Goal: Information Seeking & Learning: Compare options

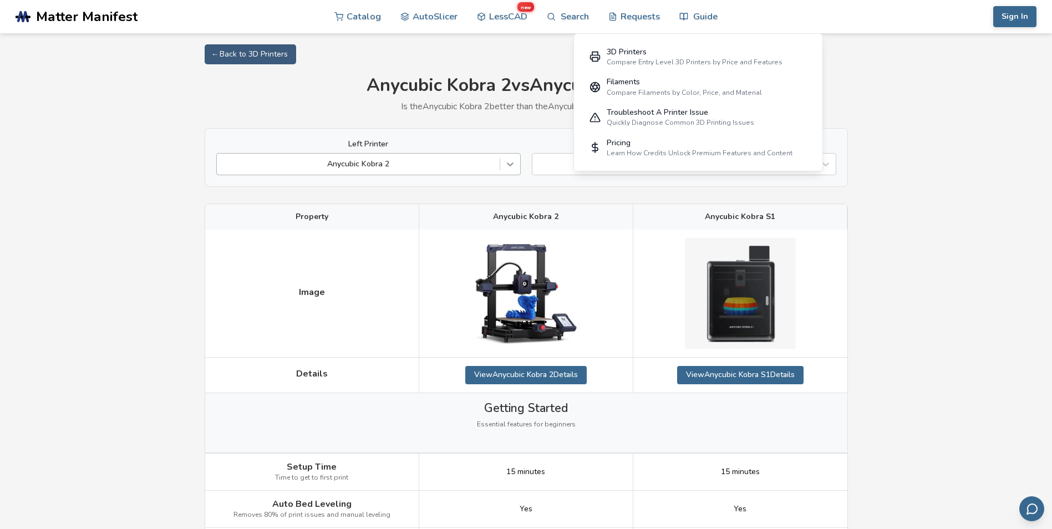
click at [511, 168] on icon at bounding box center [510, 164] width 11 height 11
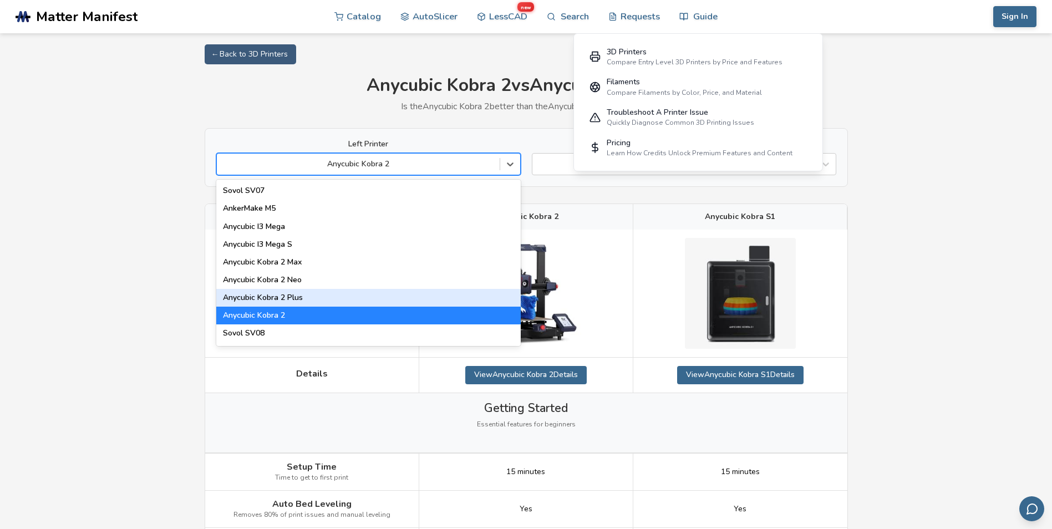
click at [395, 293] on div "Anycubic Kobra 2 Plus" at bounding box center [368, 298] width 305 height 18
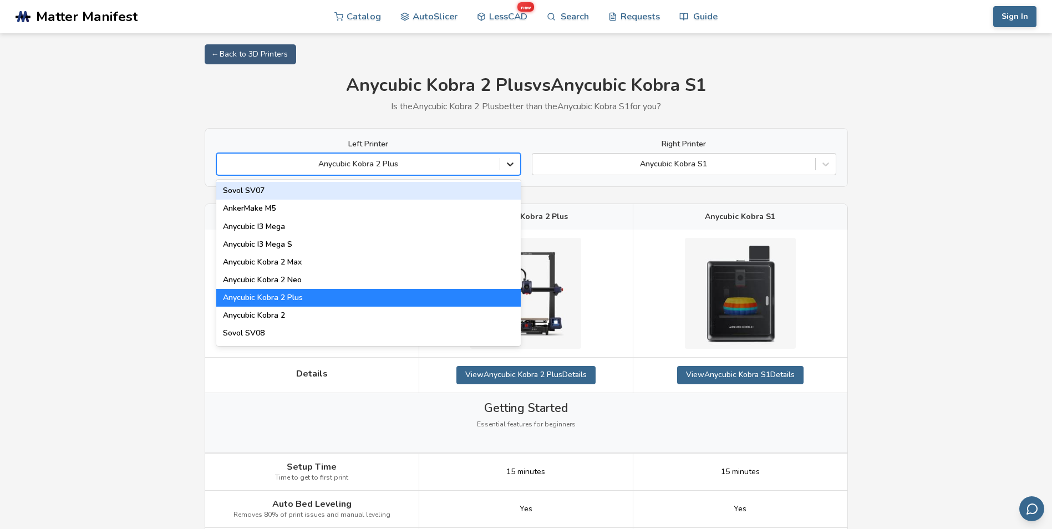
click at [514, 164] on icon at bounding box center [510, 164] width 11 height 11
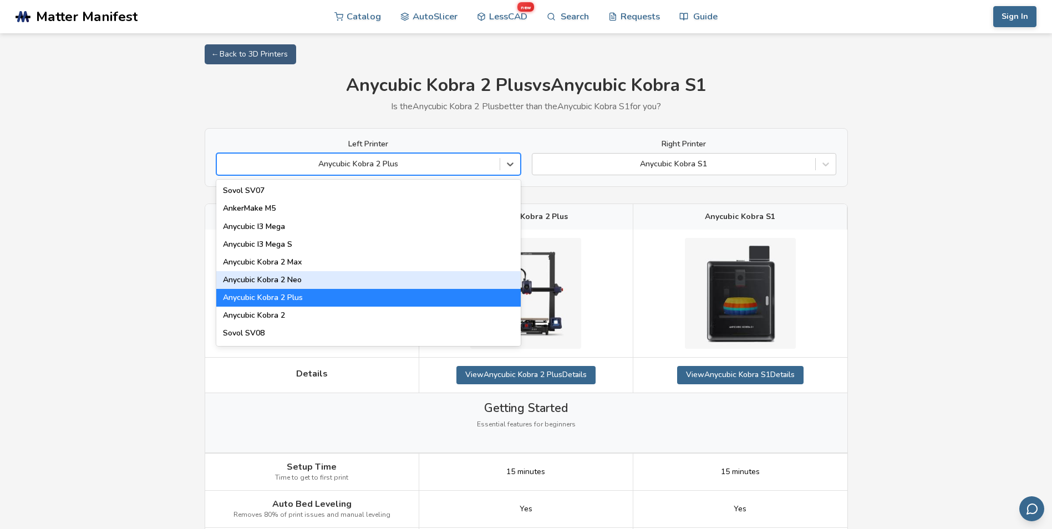
click at [423, 282] on div "Anycubic Kobra 2 Neo" at bounding box center [368, 280] width 305 height 18
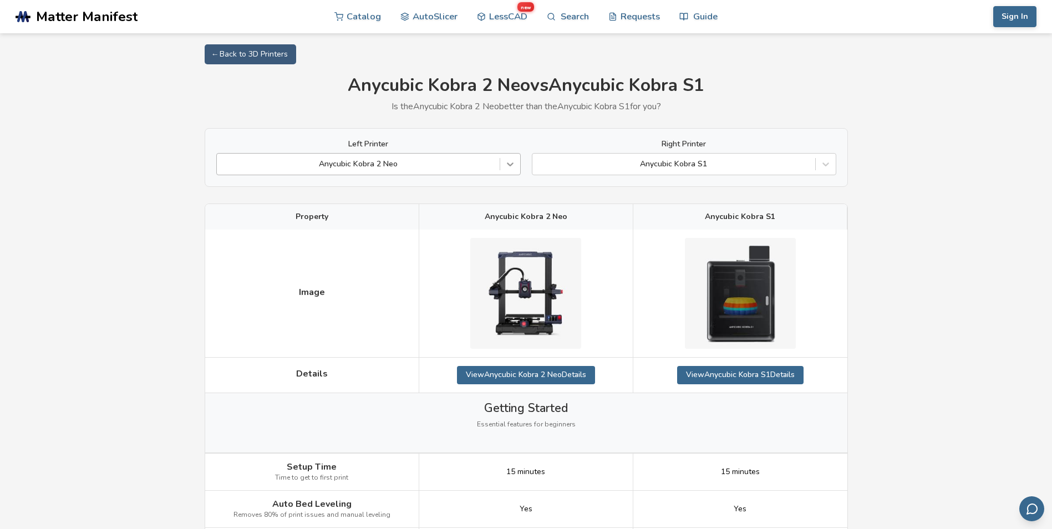
click at [501, 166] on div at bounding box center [510, 164] width 20 height 20
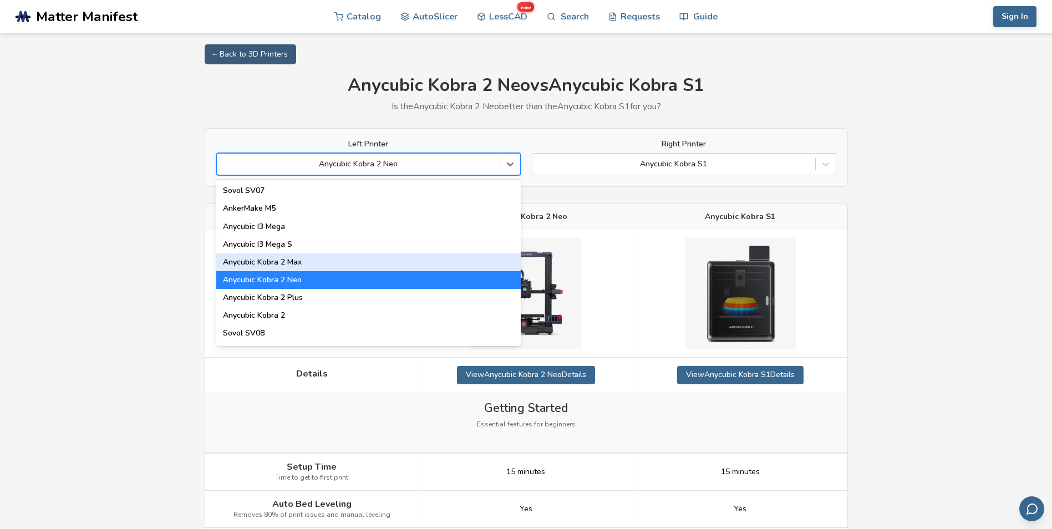
click at [412, 265] on div "Anycubic Kobra 2 Max" at bounding box center [368, 263] width 305 height 18
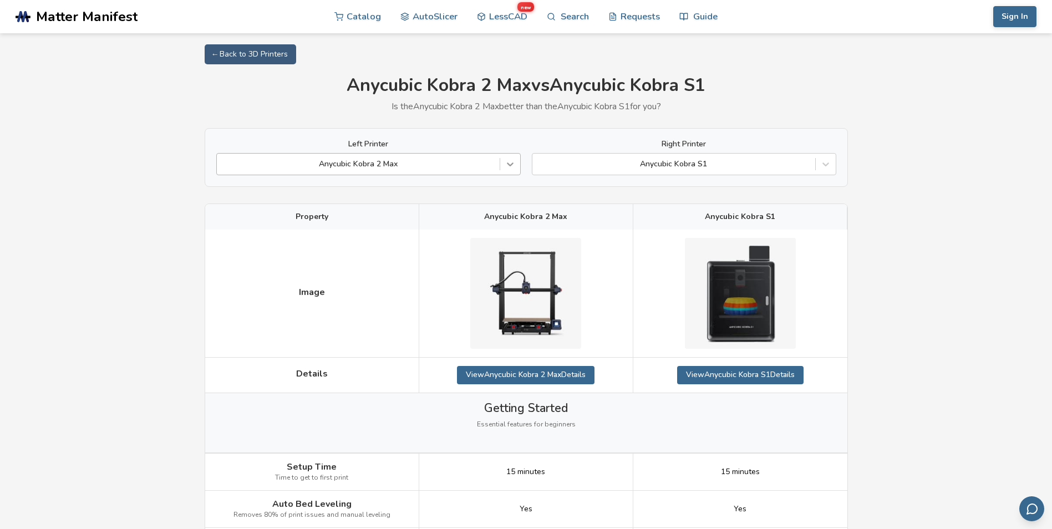
click at [511, 174] on div at bounding box center [510, 164] width 20 height 20
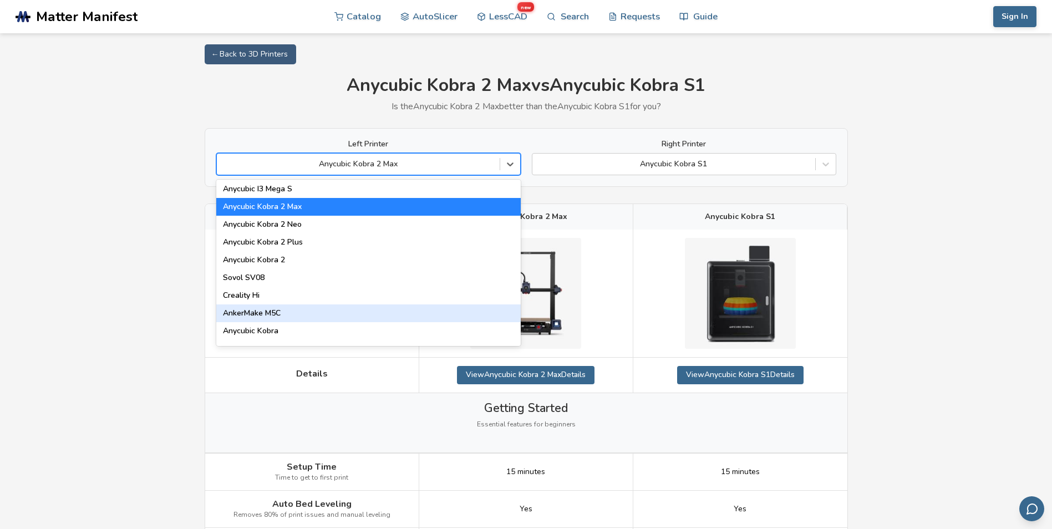
scroll to position [111, 0]
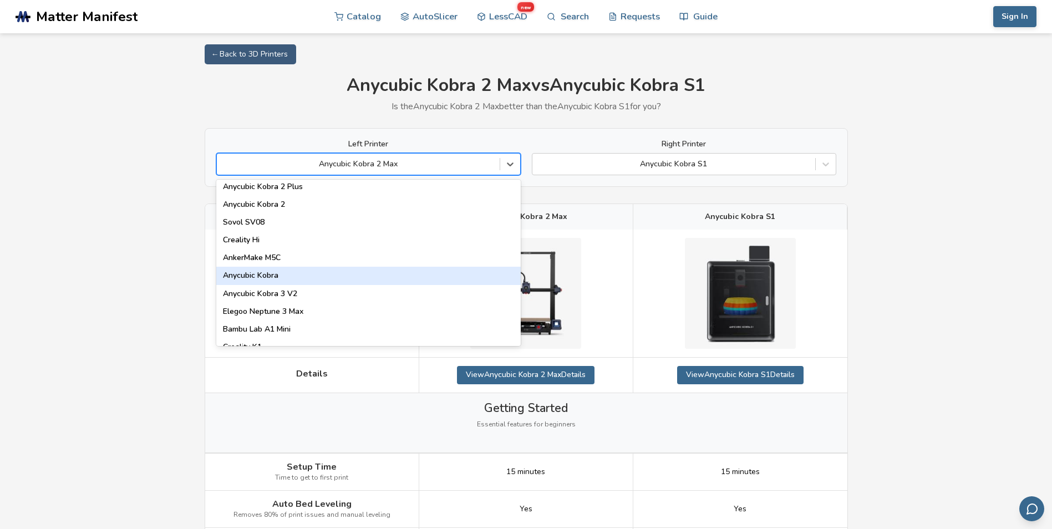
click at [433, 276] on div "Anycubic Kobra" at bounding box center [368, 276] width 305 height 18
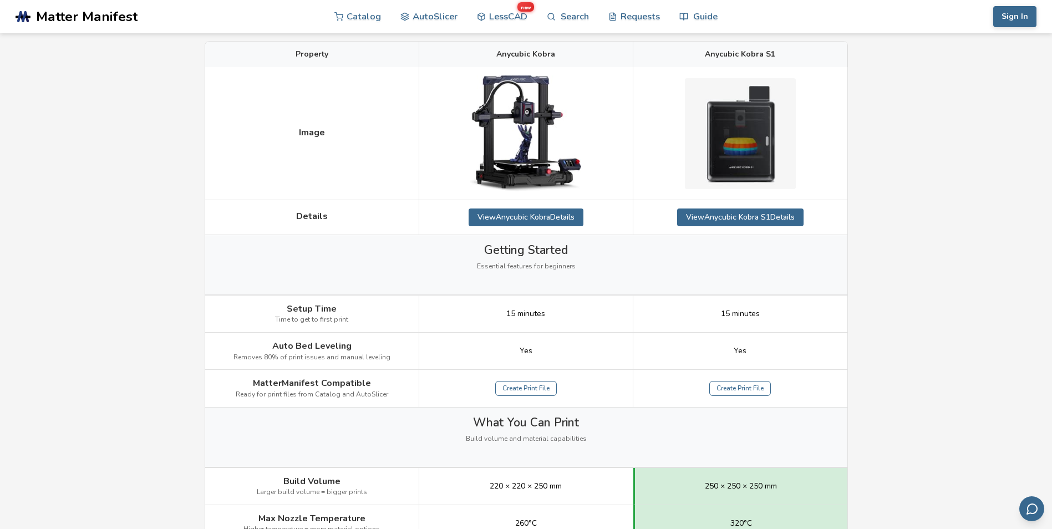
scroll to position [55, 0]
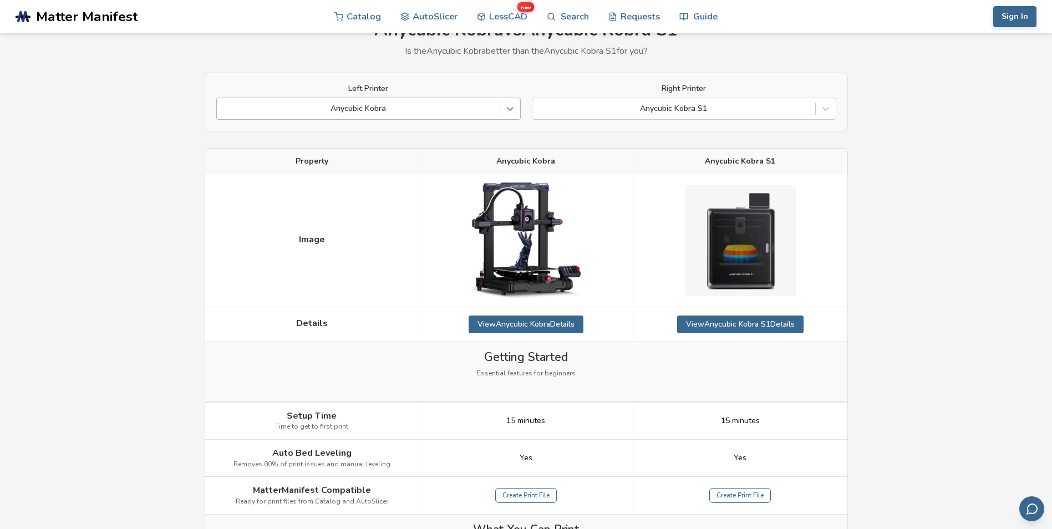
click at [508, 115] on div at bounding box center [510, 109] width 20 height 20
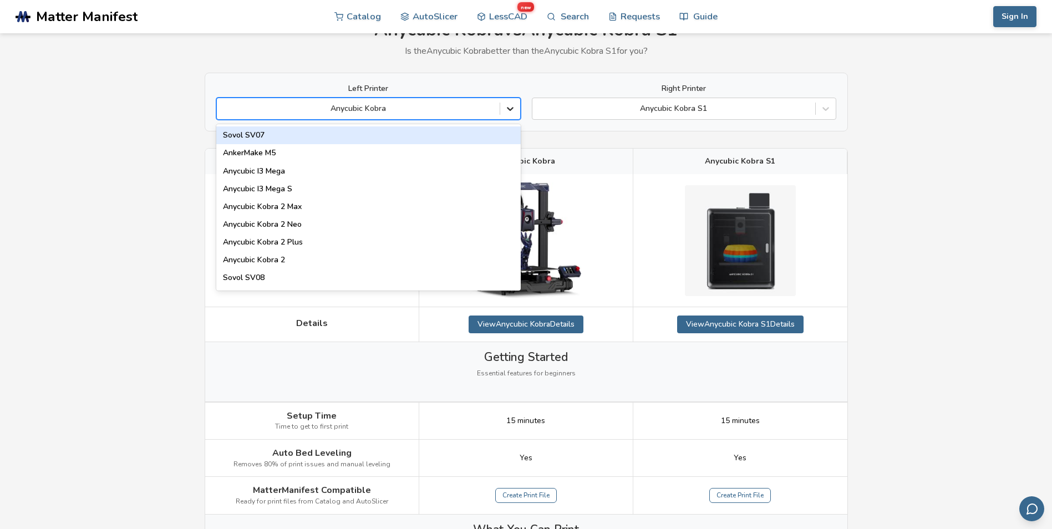
click at [514, 111] on icon at bounding box center [510, 108] width 11 height 11
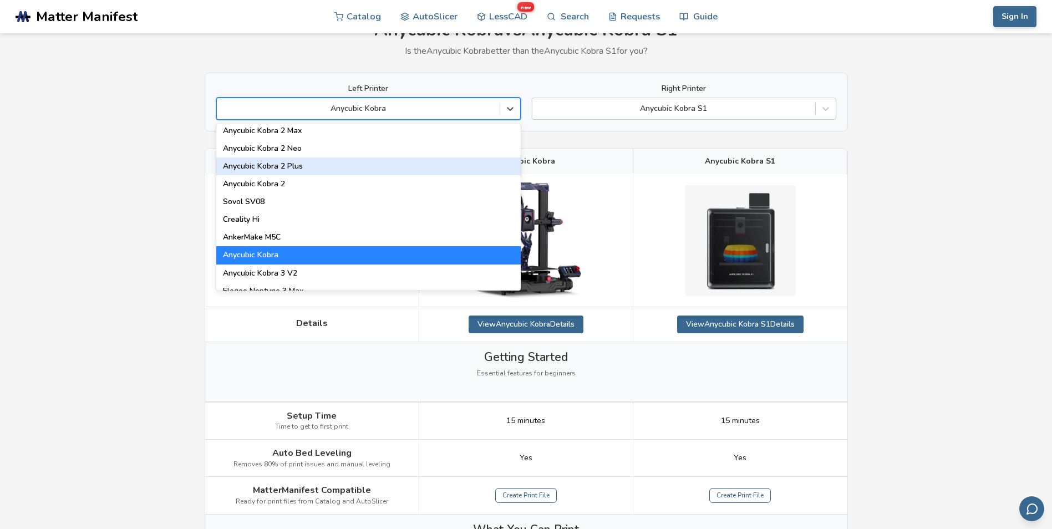
scroll to position [111, 0]
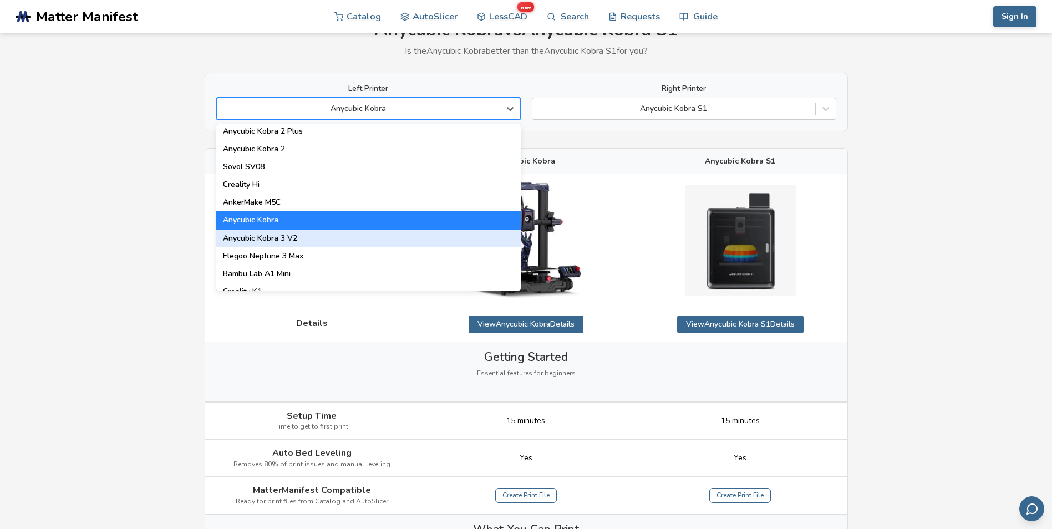
click at [417, 237] on div "Anycubic Kobra 3 V2" at bounding box center [368, 239] width 305 height 18
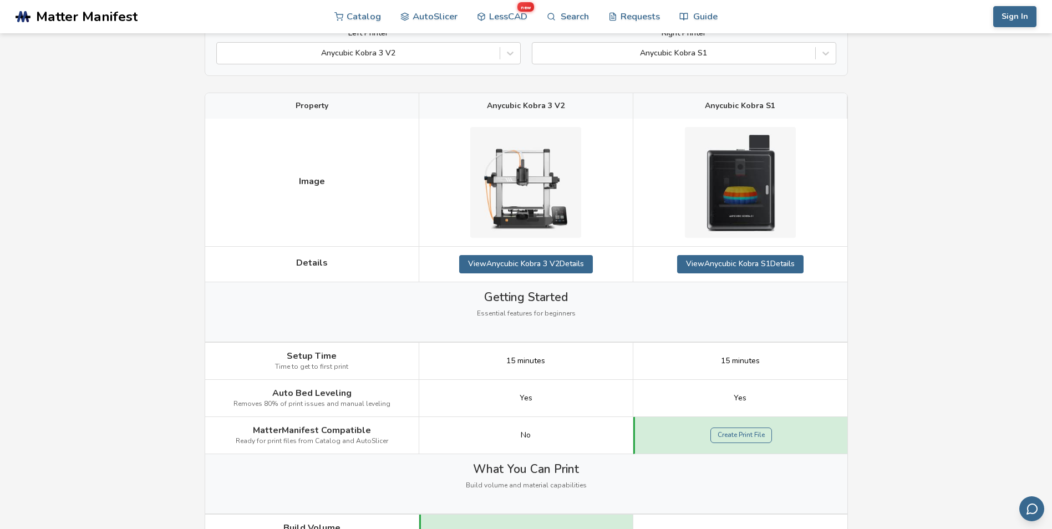
scroll to position [55, 0]
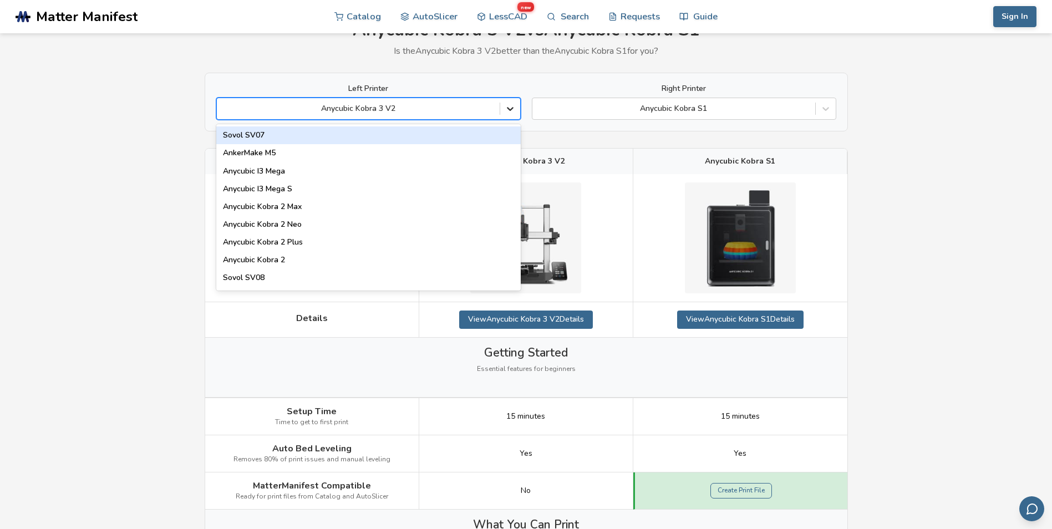
click at [517, 108] on div at bounding box center [510, 109] width 20 height 20
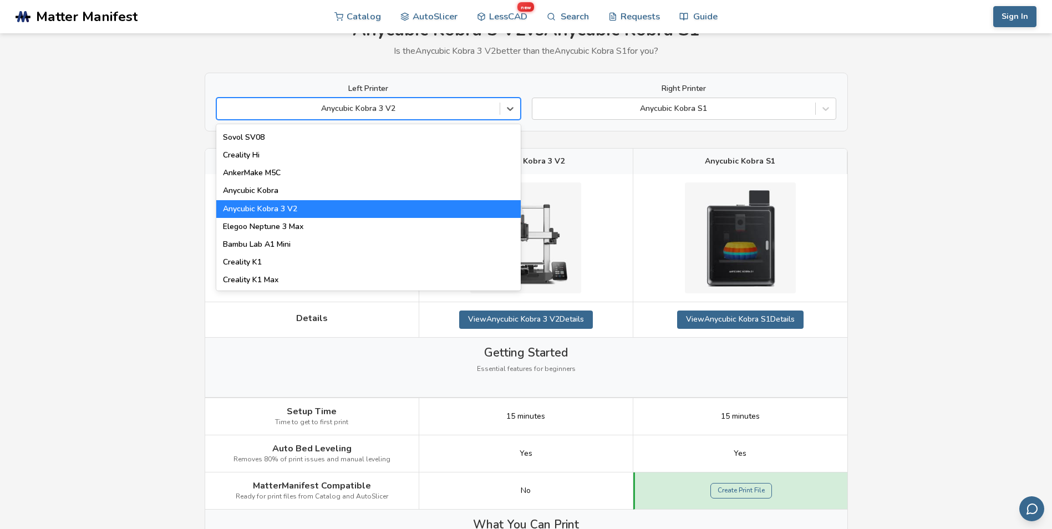
scroll to position [166, 0]
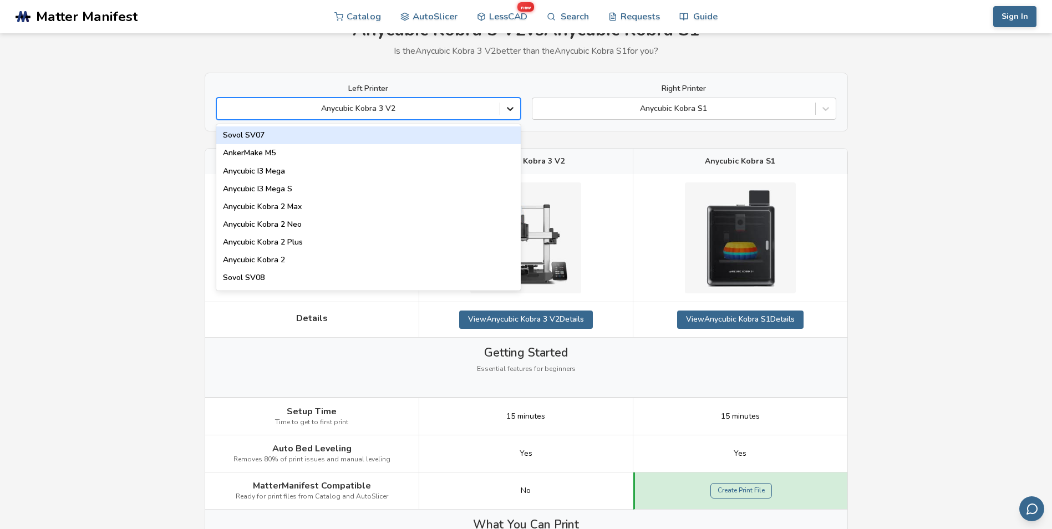
click at [507, 106] on icon at bounding box center [510, 108] width 11 height 11
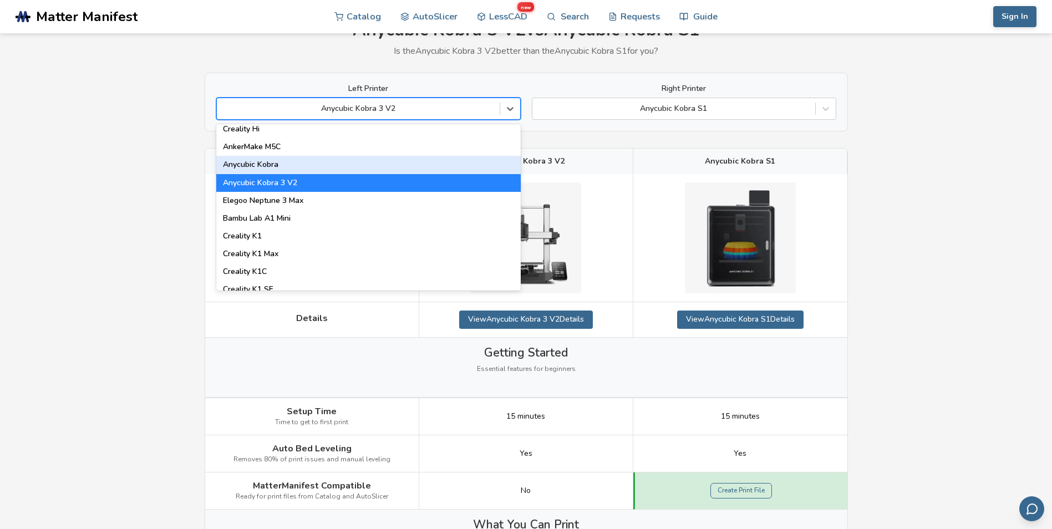
click at [381, 168] on div "Anycubic Kobra" at bounding box center [368, 165] width 305 height 18
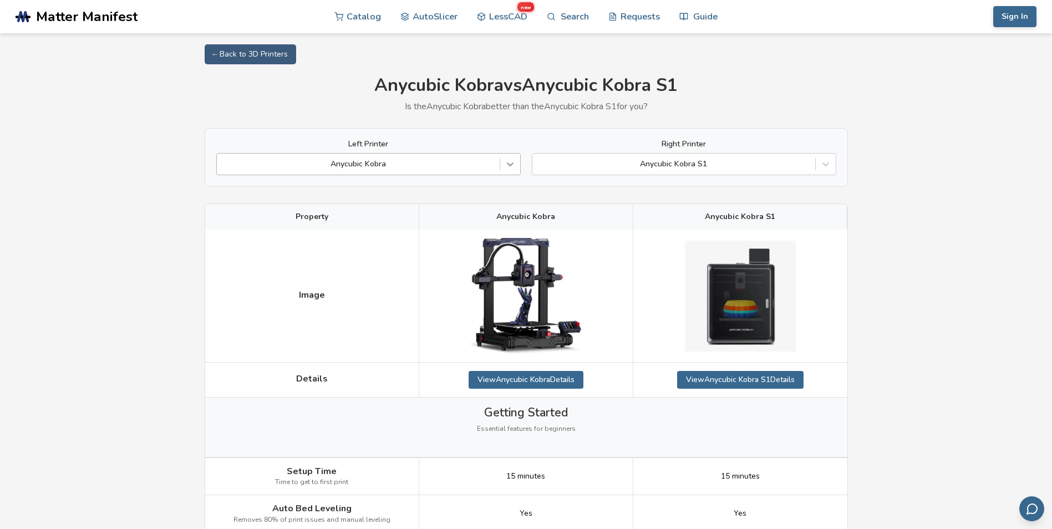
click at [504, 154] on div at bounding box center [510, 164] width 20 height 20
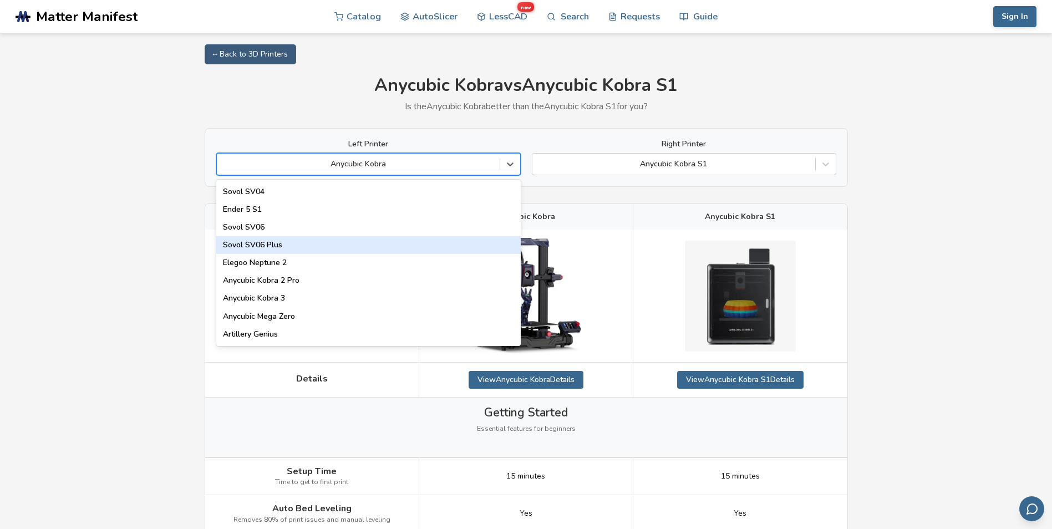
scroll to position [499, 0]
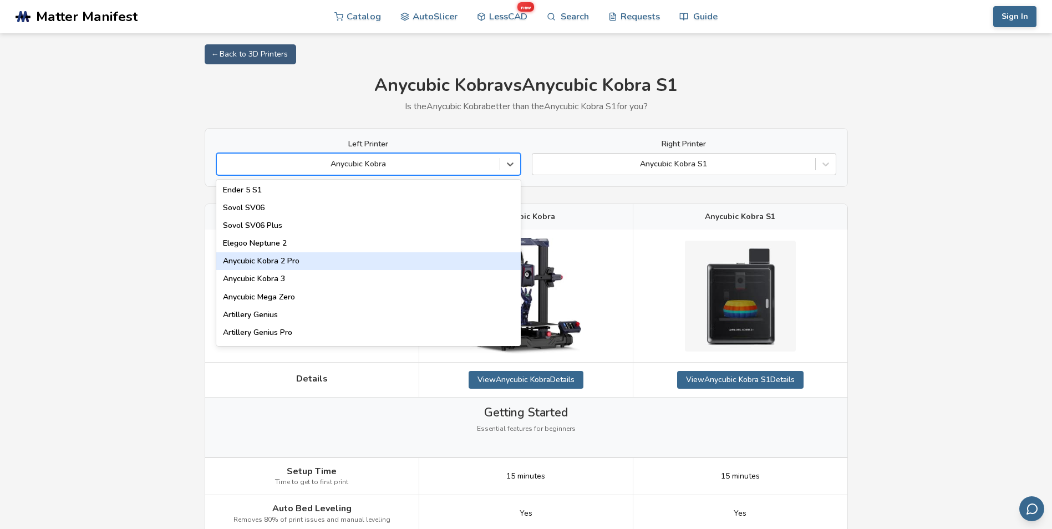
click at [419, 262] on div "Anycubic Kobra 2 Pro" at bounding box center [368, 261] width 305 height 18
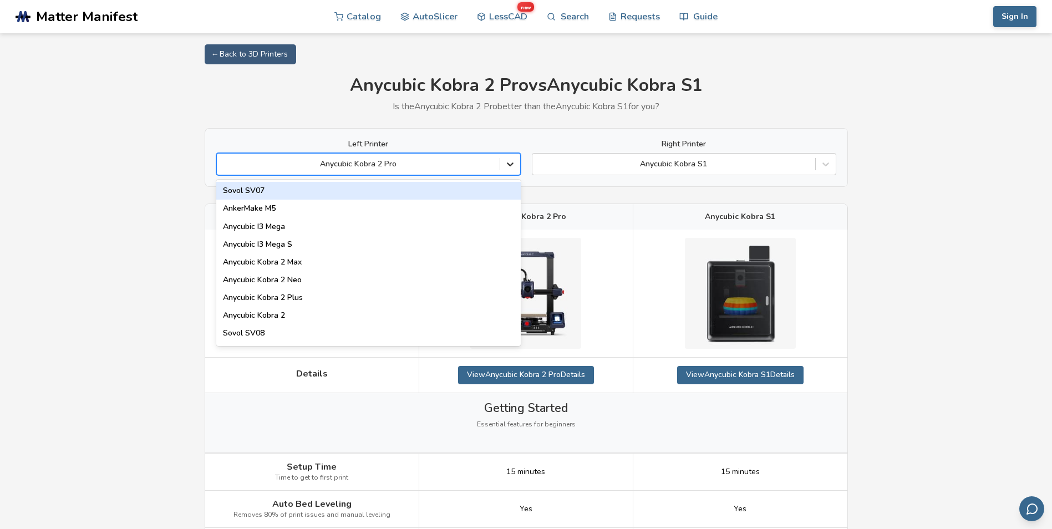
click at [507, 166] on icon at bounding box center [510, 164] width 11 height 11
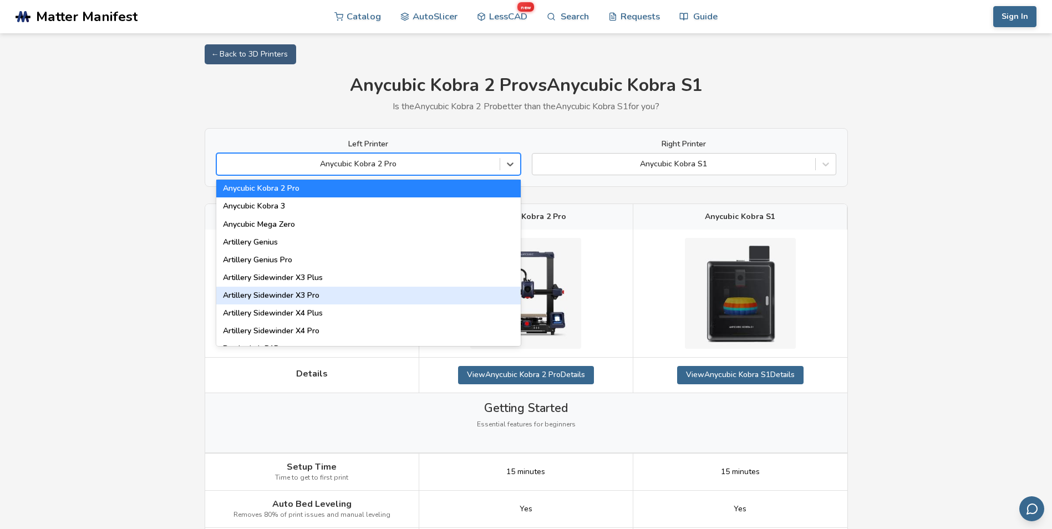
scroll to position [555, 0]
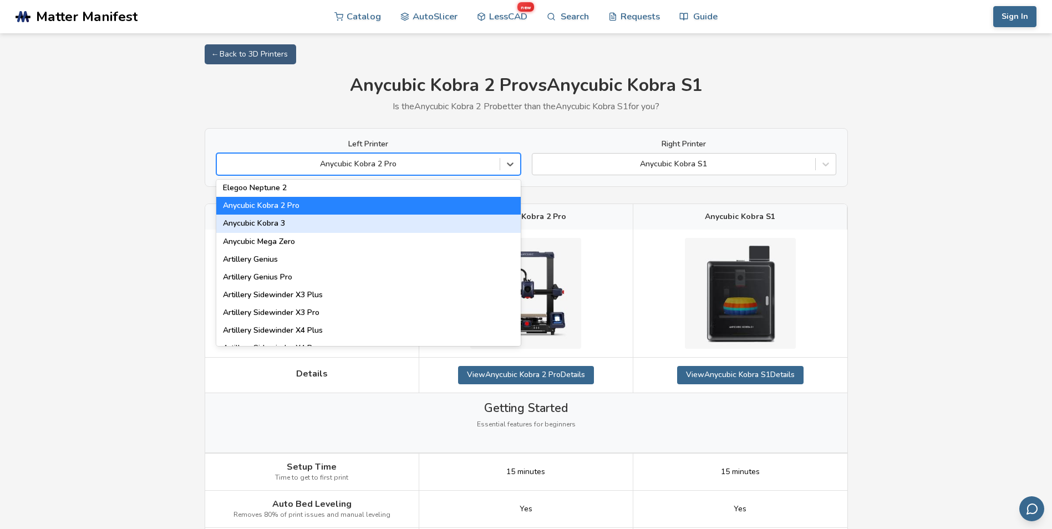
click at [408, 224] on div "Anycubic Kobra 3" at bounding box center [368, 224] width 305 height 18
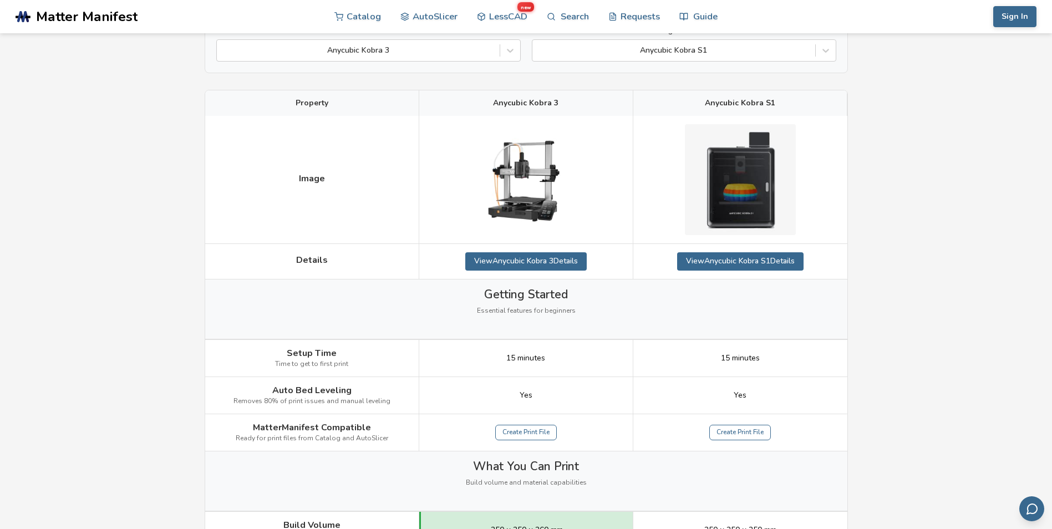
scroll to position [111, 0]
